Goal: Information Seeking & Learning: Learn about a topic

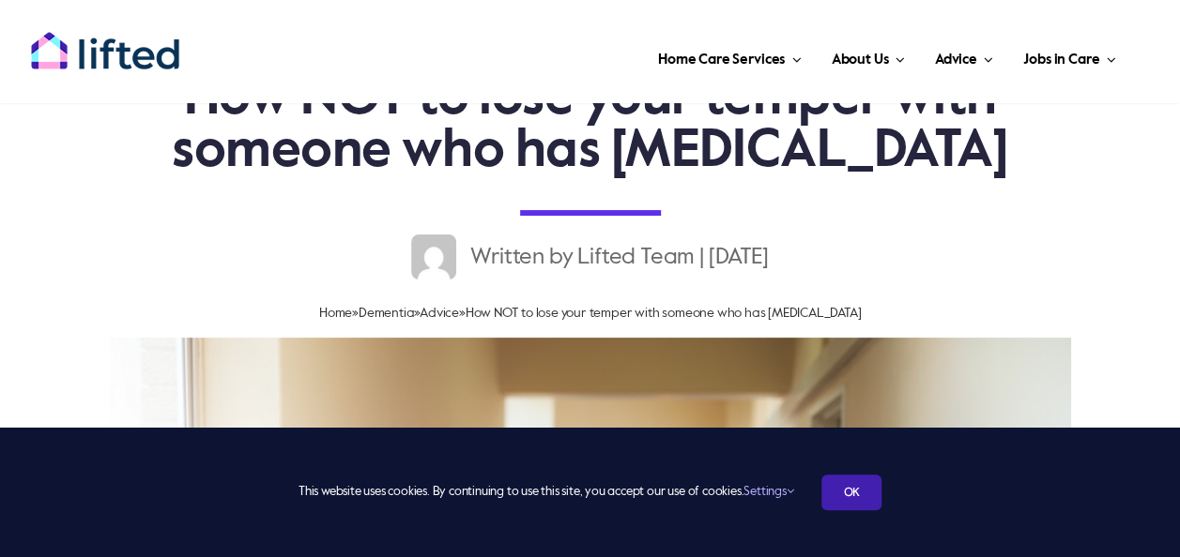
click at [850, 503] on link "OK" at bounding box center [851, 493] width 60 height 36
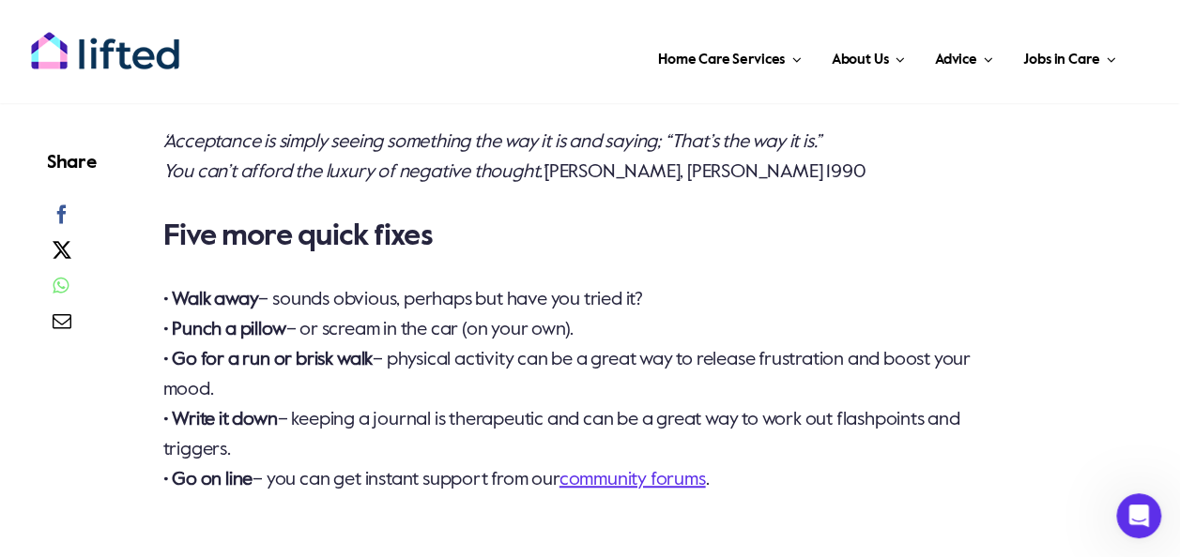
scroll to position [3941, 0]
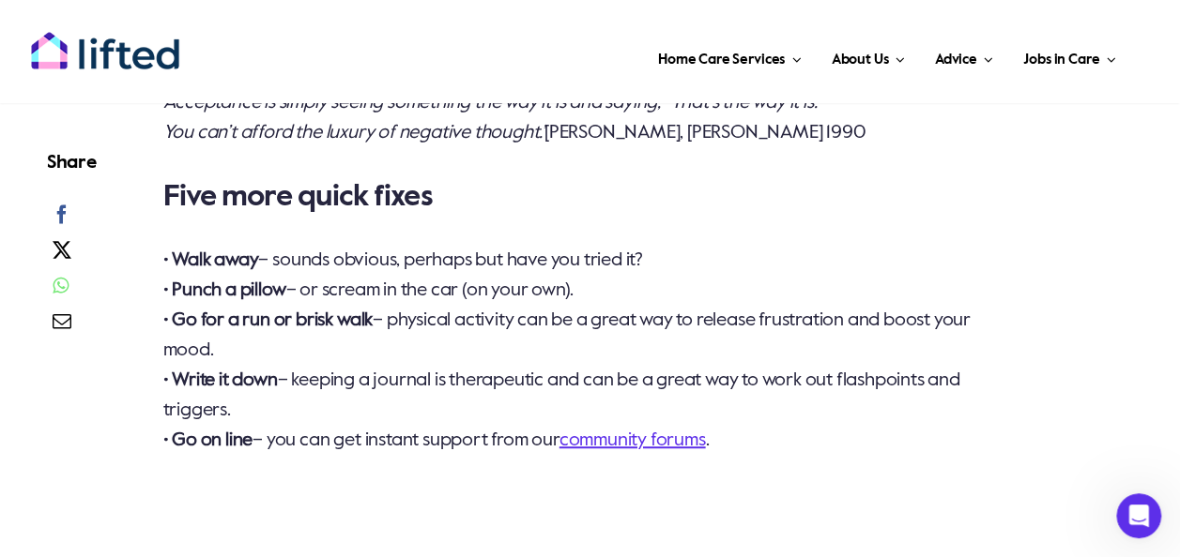
drag, startPoint x: 236, startPoint y: 439, endPoint x: 321, endPoint y: 182, distance: 270.9
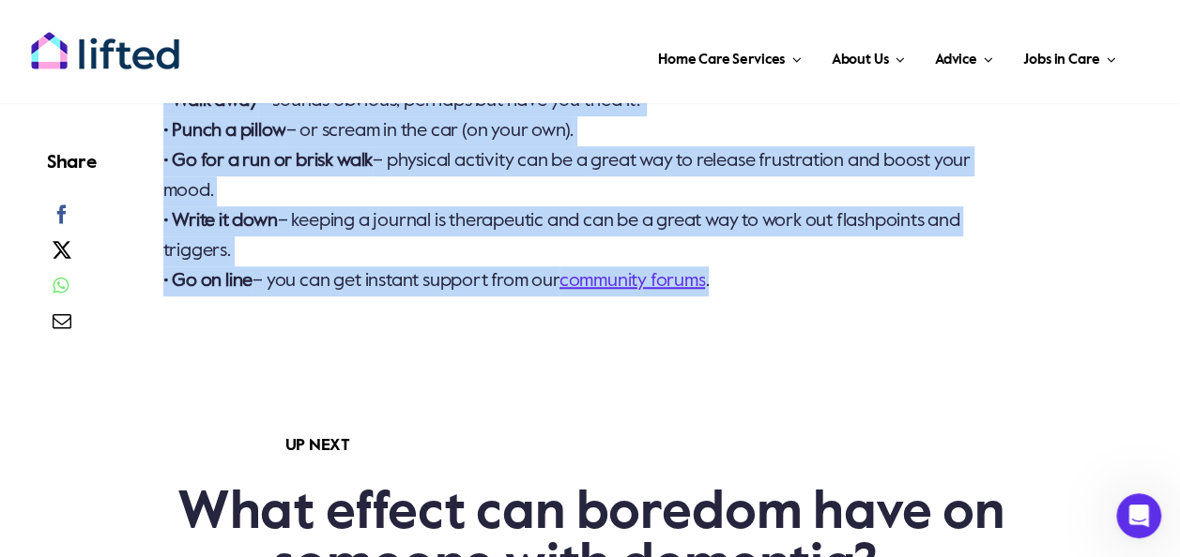
scroll to position [4195, 0]
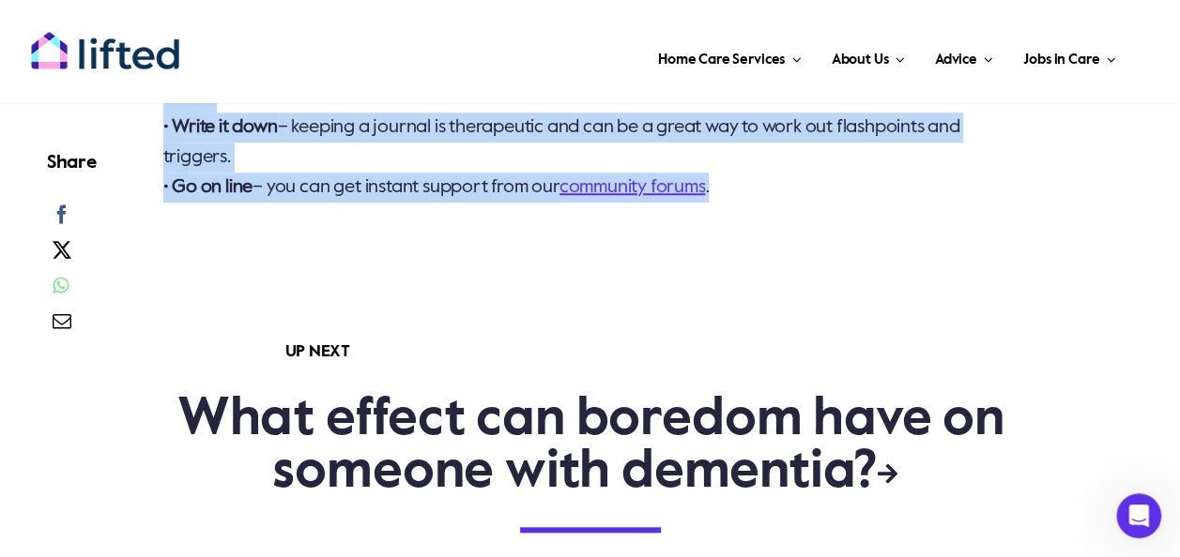
drag, startPoint x: 163, startPoint y: 270, endPoint x: 711, endPoint y: 182, distance: 555.1
copy div "Lorem ip dolorsita cons adipiscinge sedd eiusmod tempo i utlab etd magn aliquae…"
click at [554, 431] on link "What effect can boredom have on someone with dementia?" at bounding box center [590, 446] width 827 height 105
